Goal: Navigation & Orientation: Find specific page/section

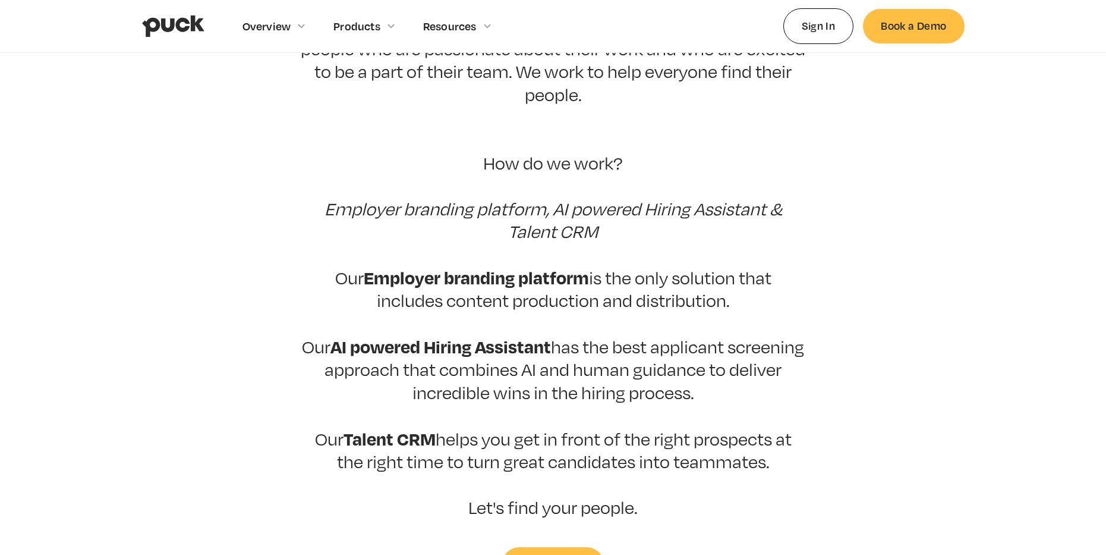
scroll to position [232, 0]
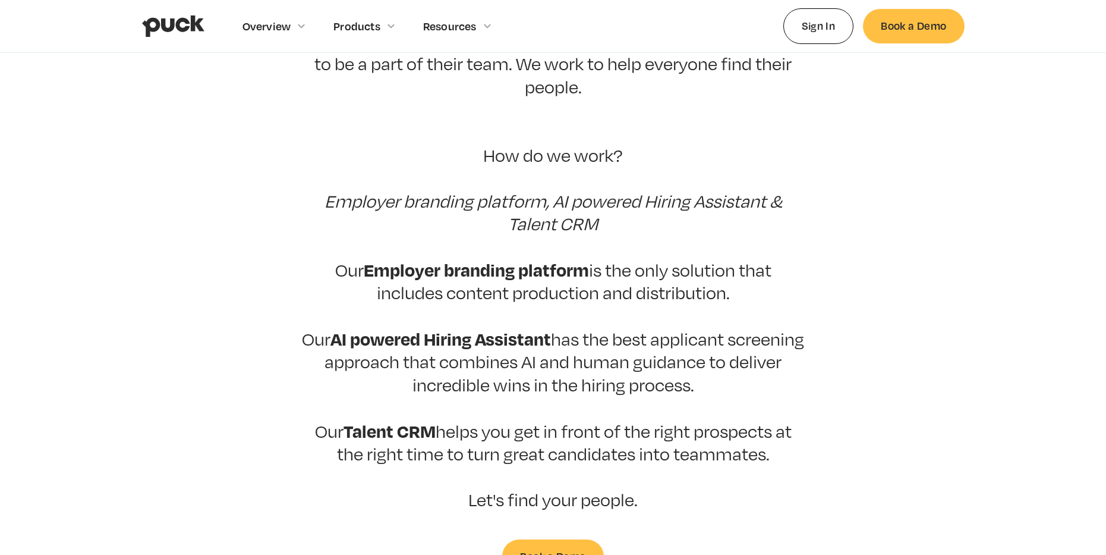
click at [152, 23] on img "home" at bounding box center [173, 26] width 62 height 23
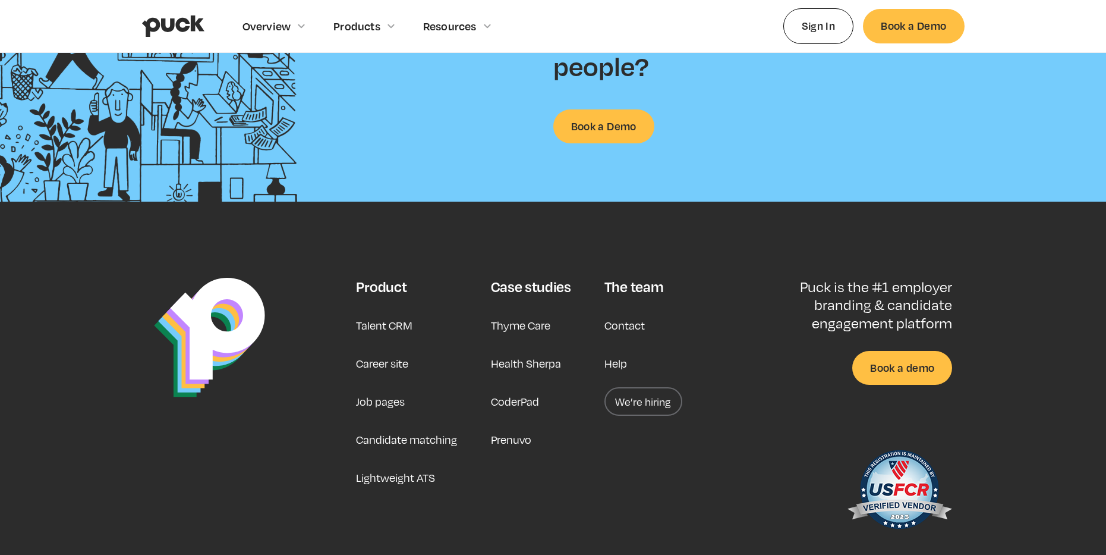
scroll to position [3090, 0]
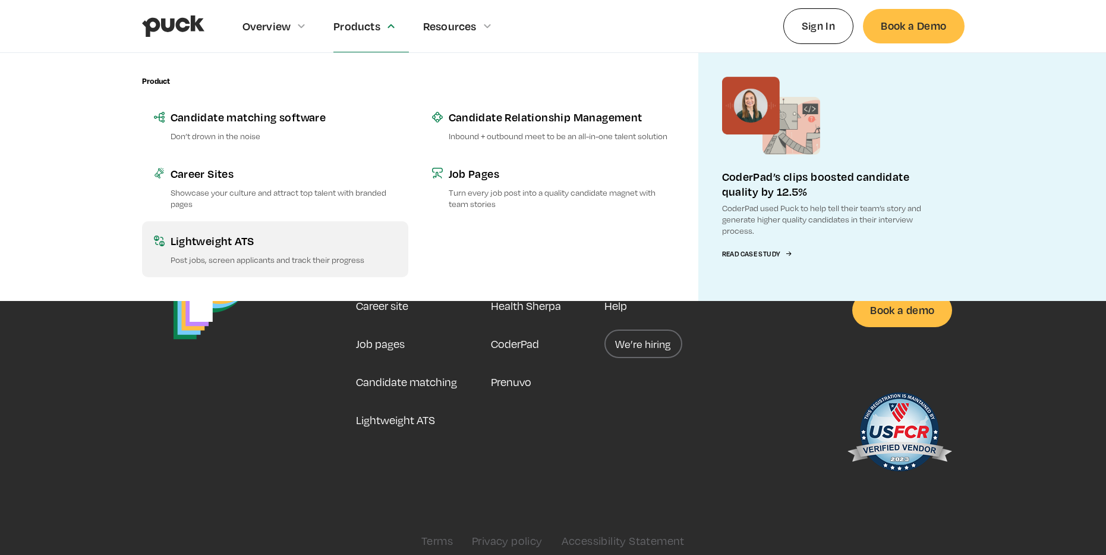
click at [241, 248] on link "Lightweight ATS Post jobs, screen applicants and track their progress" at bounding box center [275, 249] width 266 height 56
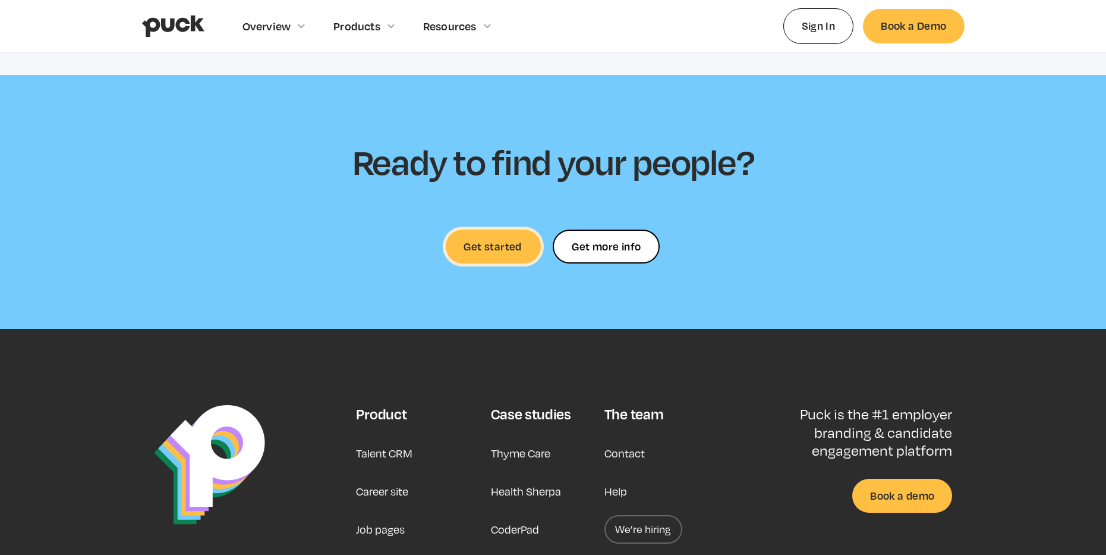
scroll to position [2874, 0]
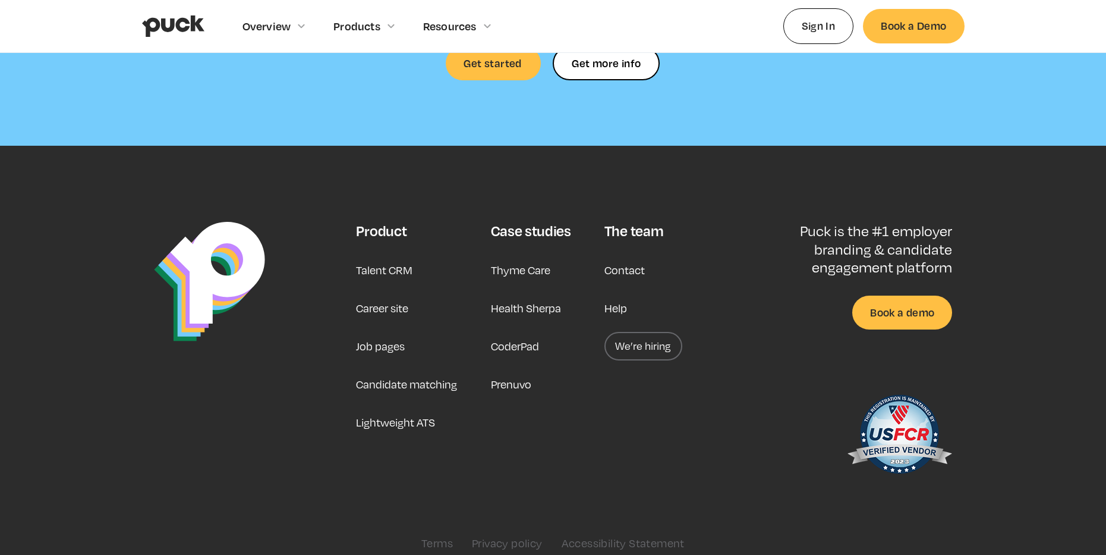
click at [644, 222] on div "The team" at bounding box center [634, 231] width 59 height 18
click at [628, 261] on link "Contact" at bounding box center [625, 270] width 40 height 29
click at [619, 301] on link "Help" at bounding box center [616, 308] width 23 height 29
